Goal: Navigation & Orientation: Find specific page/section

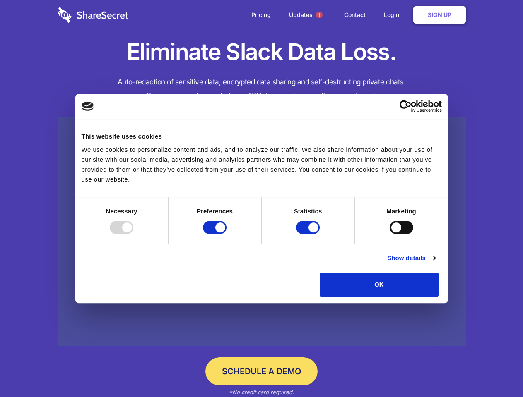
click at [133, 234] on div at bounding box center [122, 227] width 24 height 13
click at [226, 234] on input "Preferences" at bounding box center [215, 227] width 24 height 13
checkbox input "false"
click at [309, 234] on input "Statistics" at bounding box center [308, 227] width 24 height 13
checkbox input "false"
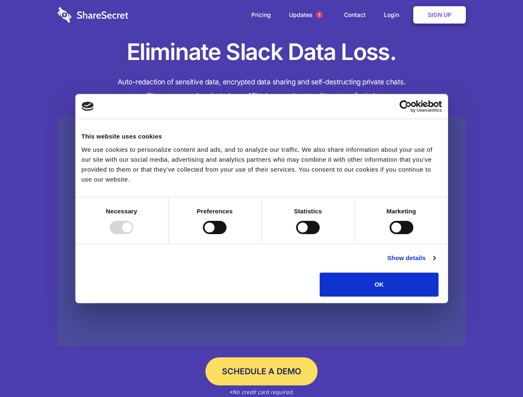
click at [390, 234] on input "Marketing" at bounding box center [402, 227] width 24 height 13
checkbox input "true"
click at [435, 263] on link "Show details" at bounding box center [411, 258] width 48 height 10
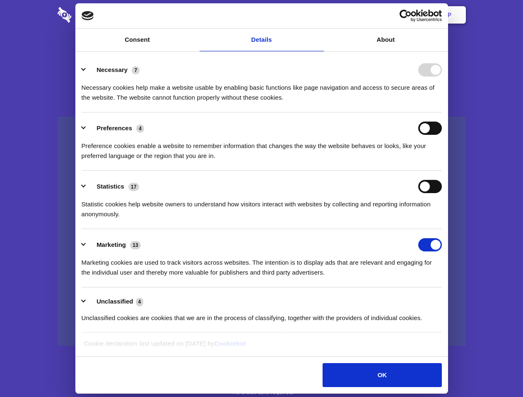
click at [442, 113] on li "Necessary 7 Necessary cookies help make a website usable by enabling basic func…" at bounding box center [262, 83] width 360 height 58
click at [319, 15] on span "1" at bounding box center [319, 15] width 7 height 7
